Goal: Task Accomplishment & Management: Manage account settings

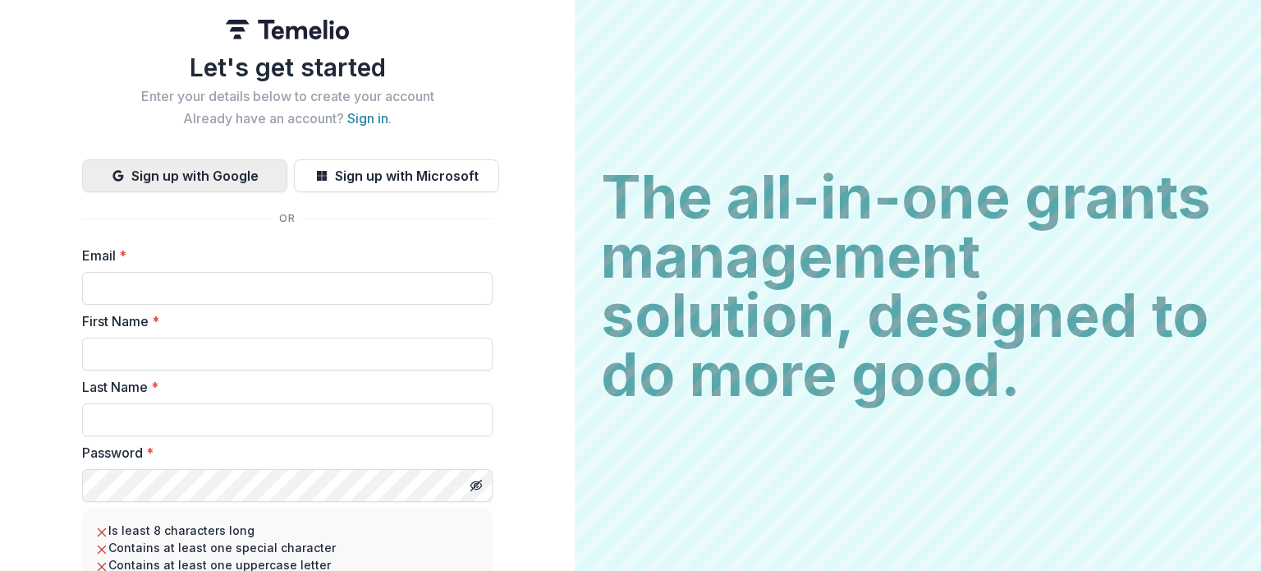
click at [204, 160] on button "Sign up with Google" at bounding box center [184, 175] width 205 height 33
click at [206, 183] on button "Sign up with Google" at bounding box center [184, 175] width 205 height 33
